Goal: Information Seeking & Learning: Learn about a topic

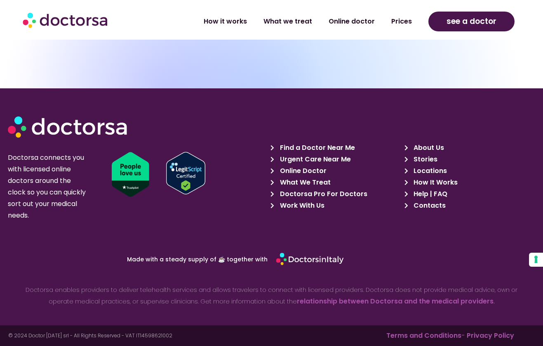
scroll to position [2883, 0]
click at [309, 192] on span "Doctorsa Pro For Doctors" at bounding box center [323, 194] width 90 height 12
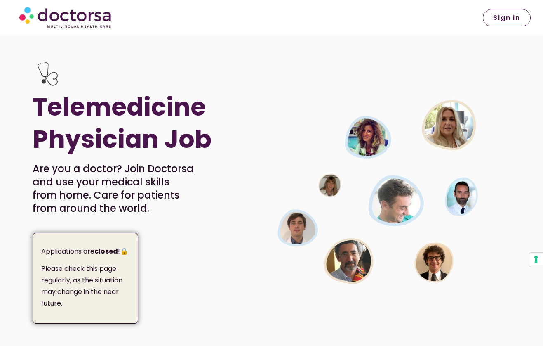
click at [519, 16] on span "Sign in" at bounding box center [506, 17] width 27 height 7
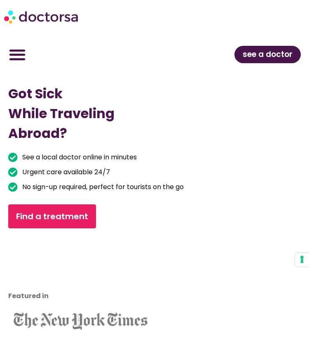
click at [7, 44] on div "Menu Toggle" at bounding box center [17, 54] width 26 height 26
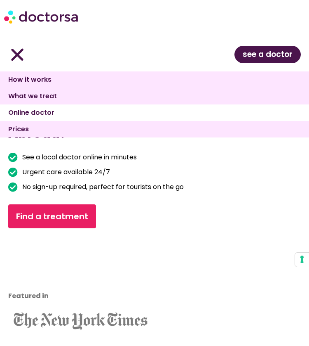
click at [43, 107] on link "Online doctor" at bounding box center [154, 112] width 309 height 17
